Goal: Task Accomplishment & Management: Use online tool/utility

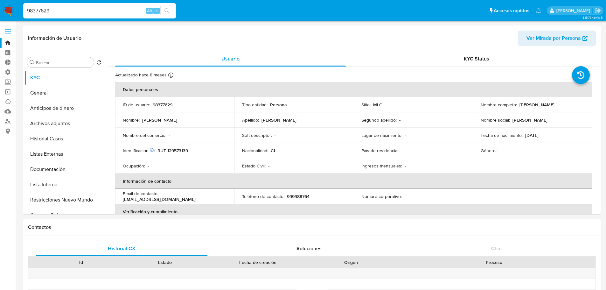
select select "10"
drag, startPoint x: 380, startPoint y: 10, endPoint x: 388, endPoint y: 7, distance: 8.3
click at [380, 10] on ul "Pausado Ver notificaciones 98377629 Alt s Accesos rápidos Presiona las siguient…" at bounding box center [282, 11] width 524 height 16
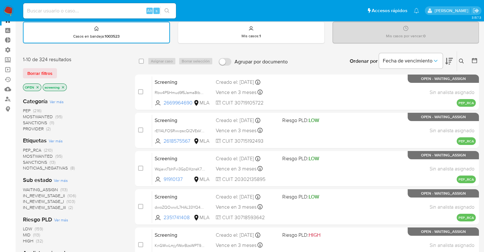
scroll to position [32, 0]
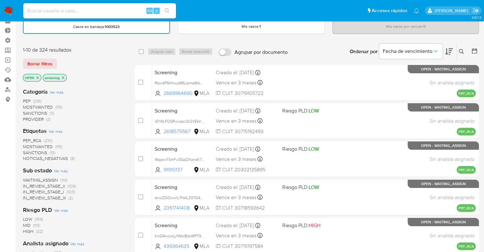
click at [23, 140] on span "PEP_RCA" at bounding box center [32, 140] width 18 height 6
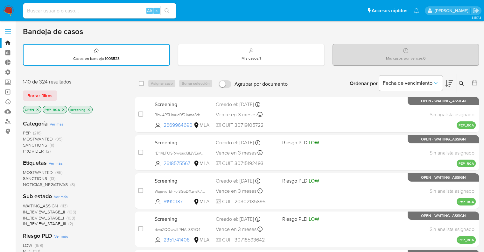
click at [63, 108] on icon "close-filter" at bounding box center [63, 110] width 4 height 4
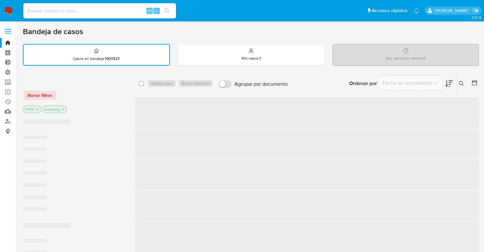
click at [62, 92] on div "Borrar filtros" at bounding box center [74, 95] width 102 height 10
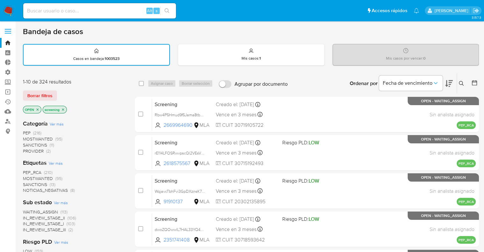
click at [59, 91] on div "Borrar filtros" at bounding box center [74, 95] width 102 height 10
